Goal: Information Seeking & Learning: Learn about a topic

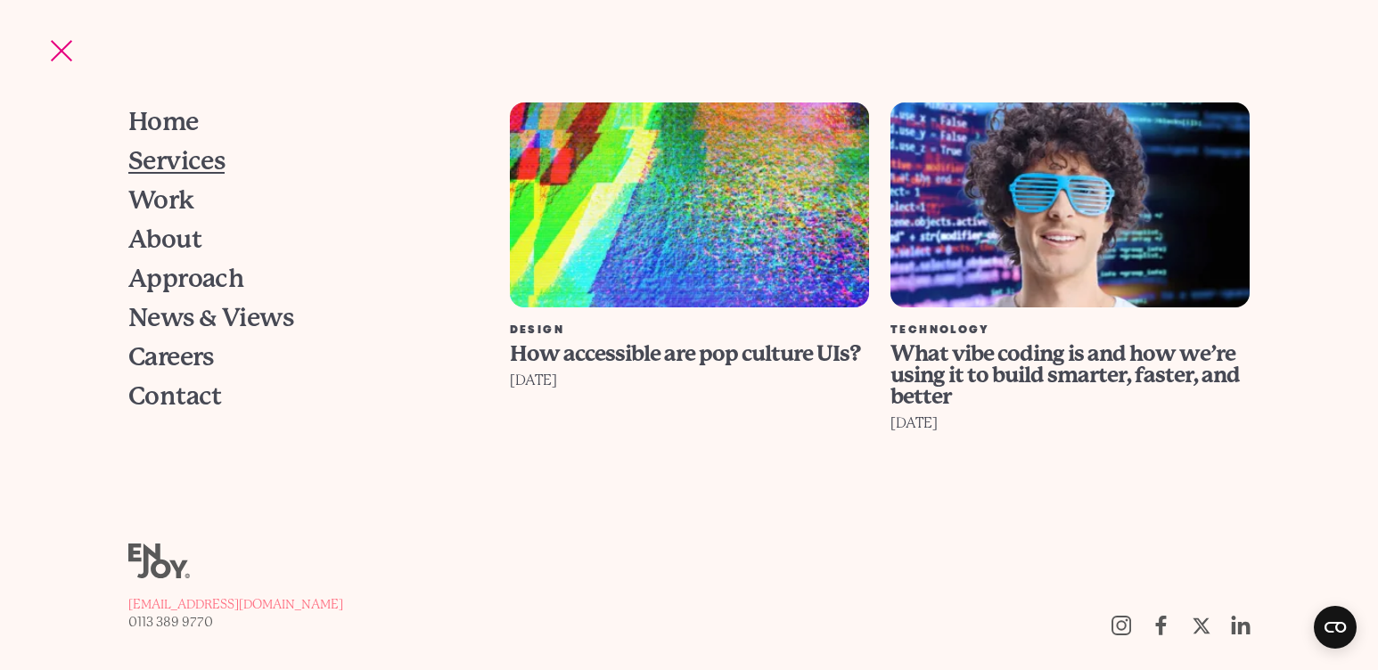
click at [183, 155] on span "Services" at bounding box center [176, 161] width 97 height 25
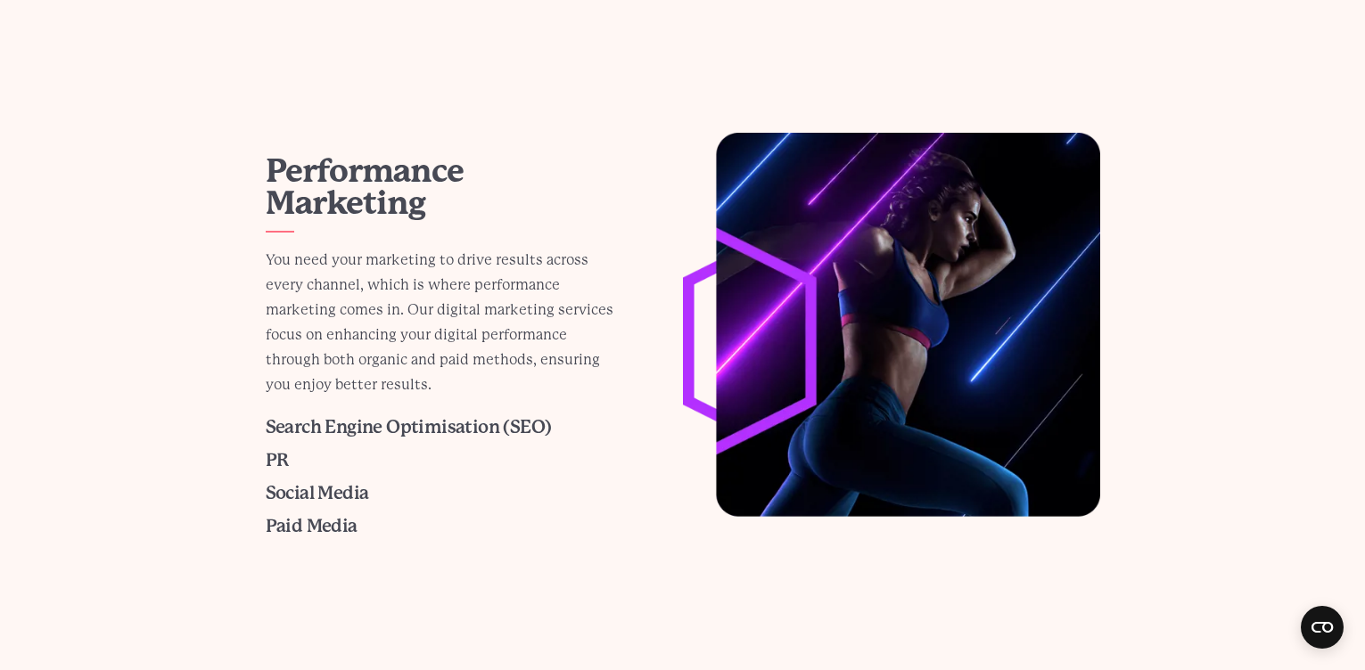
scroll to position [1498, 0]
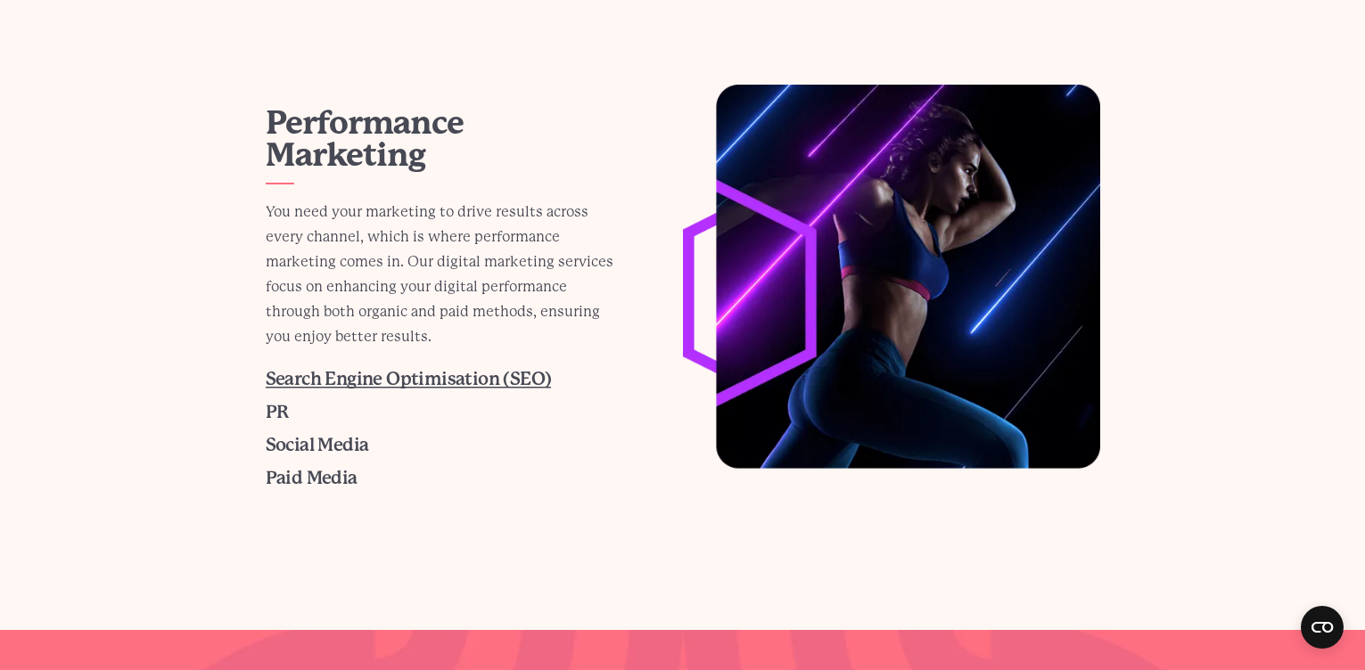
click at [329, 374] on span "Search Engine Optimisation (SEO)" at bounding box center [409, 379] width 286 height 21
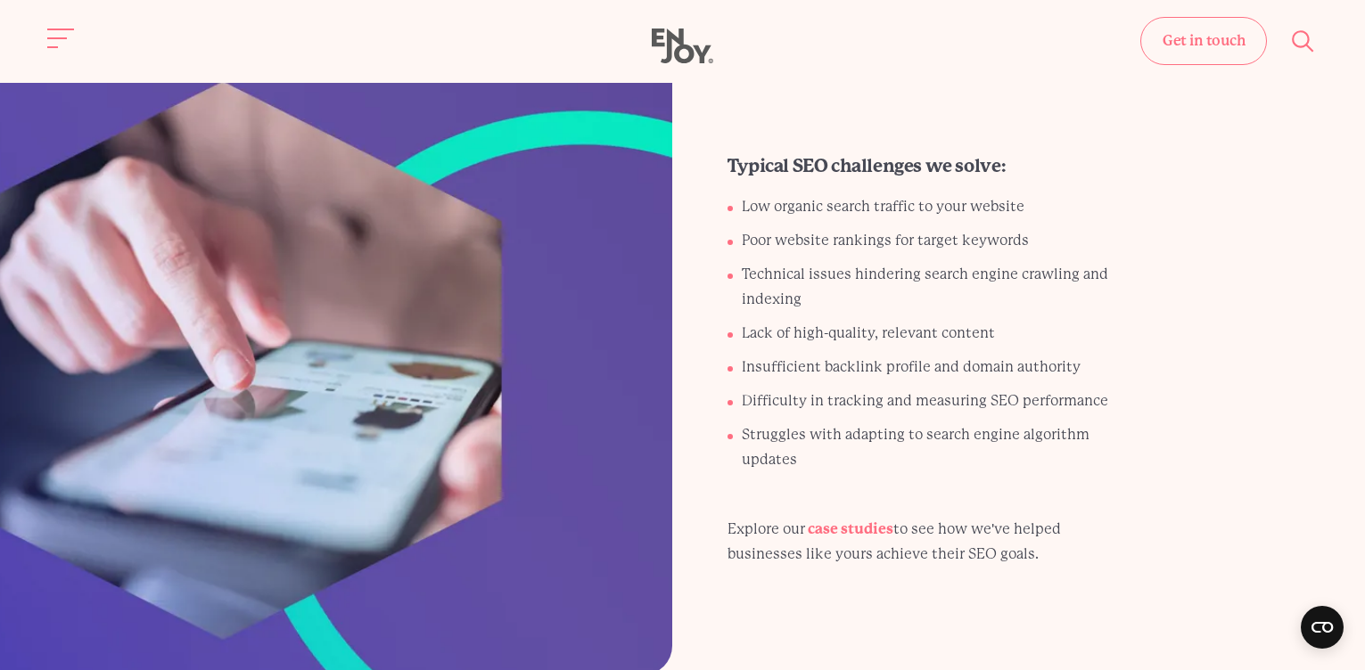
scroll to position [692, 0]
